Goal: Find specific page/section: Find specific page/section

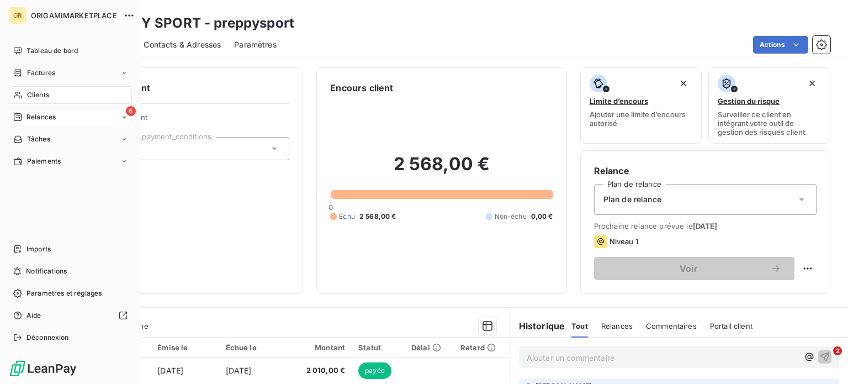
scroll to position [199, 0]
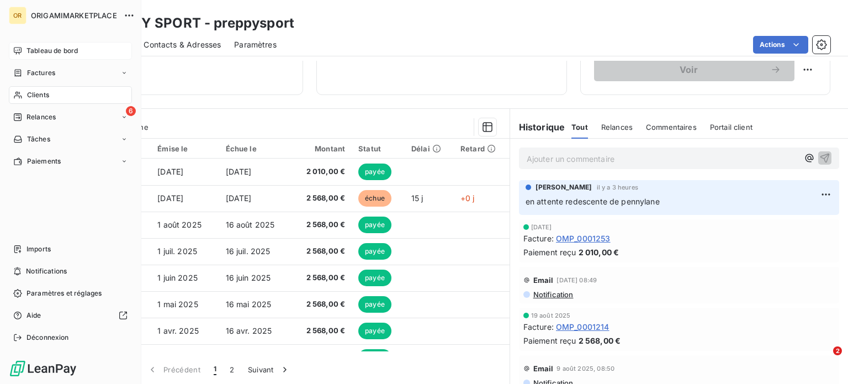
click at [76, 49] on span "Tableau de bord" at bounding box center [51, 51] width 51 height 10
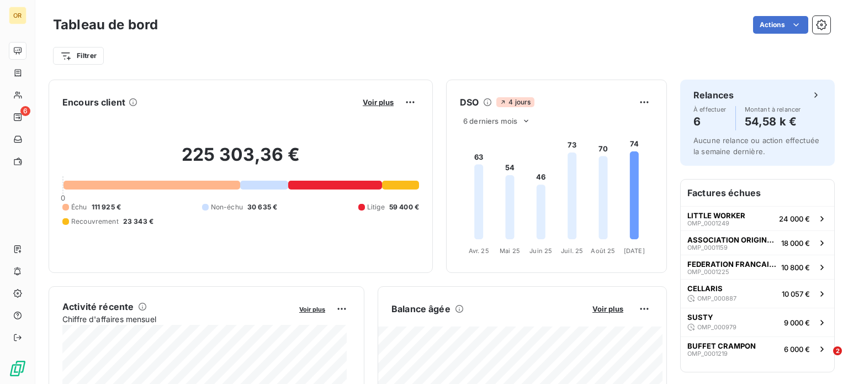
click at [371, 96] on div "Voir plus" at bounding box center [389, 102] width 60 height 18
click at [374, 103] on span "Voir plus" at bounding box center [378, 102] width 31 height 9
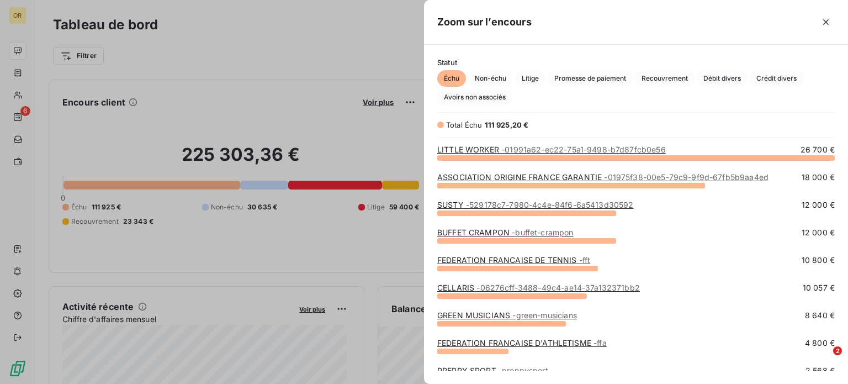
click at [342, 48] on div at bounding box center [424, 192] width 848 height 384
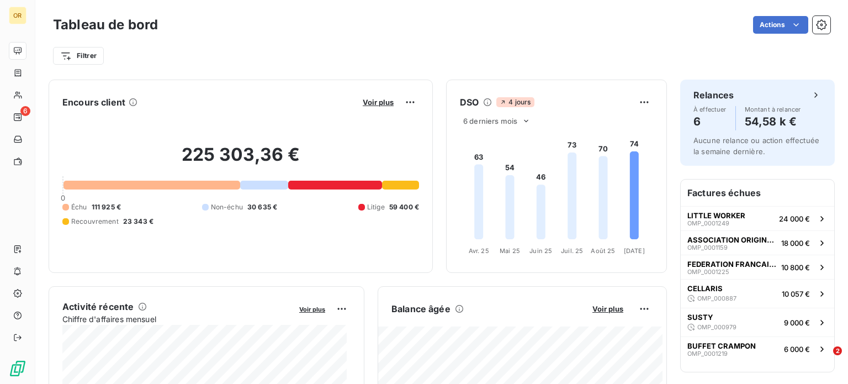
click at [373, 108] on div "Voir plus" at bounding box center [389, 102] width 60 height 18
click at [369, 99] on span "Voir plus" at bounding box center [378, 102] width 31 height 9
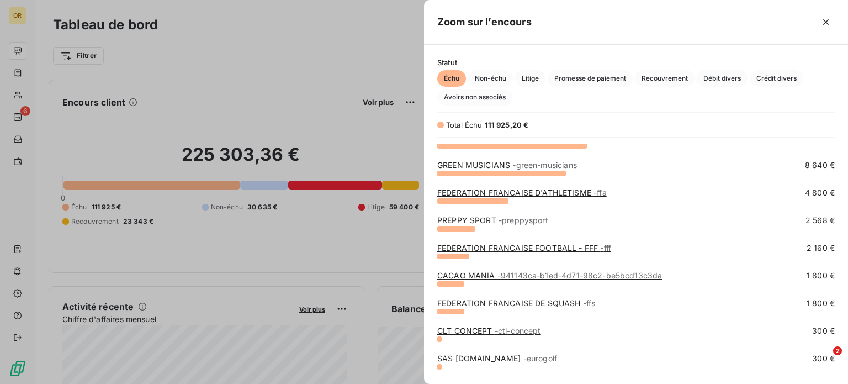
scroll to position [173, 0]
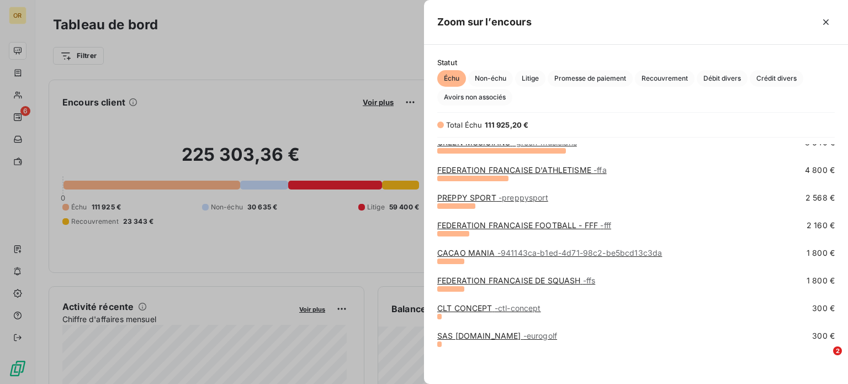
click at [502, 337] on link "SAS [DOMAIN_NAME] - eurogolf" at bounding box center [497, 335] width 120 height 9
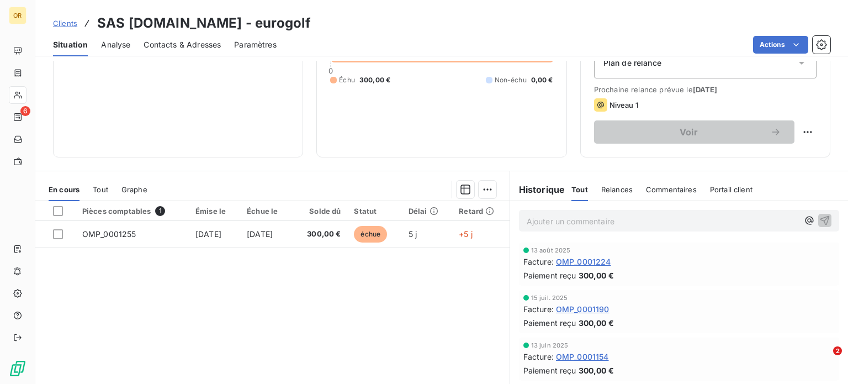
scroll to position [137, 0]
